Goal: Task Accomplishment & Management: Manage account settings

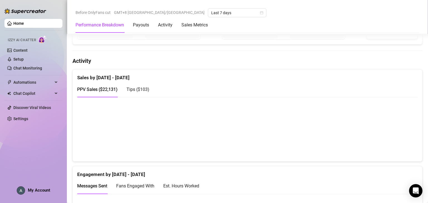
scroll to position [237, 0]
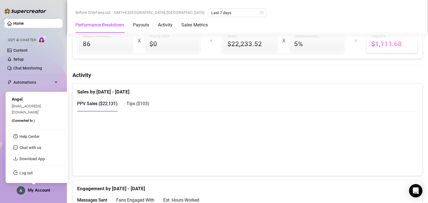
click at [47, 192] on span "My Account" at bounding box center [39, 190] width 22 height 5
click at [33, 175] on link "Log out" at bounding box center [26, 173] width 13 height 4
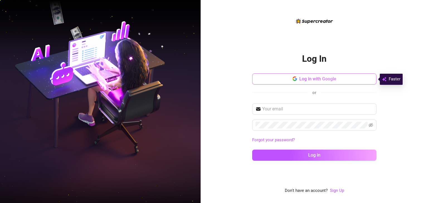
click at [325, 83] on button "Log in with Google" at bounding box center [314, 79] width 124 height 11
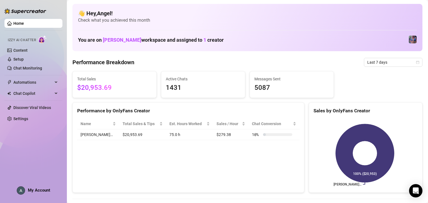
click at [43, 193] on div "My Account" at bounding box center [33, 191] width 33 height 8
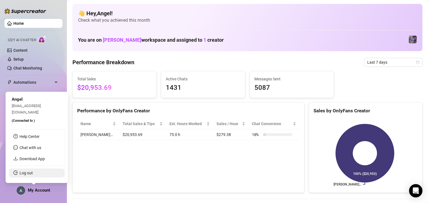
click at [33, 173] on link "Log out" at bounding box center [26, 173] width 13 height 4
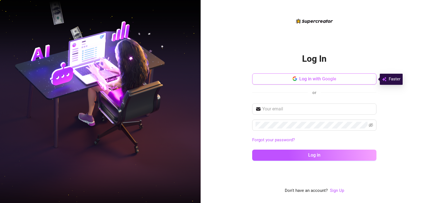
click at [330, 82] on button "Log in with Google" at bounding box center [314, 79] width 124 height 11
